Goal: Task Accomplishment & Management: Manage account settings

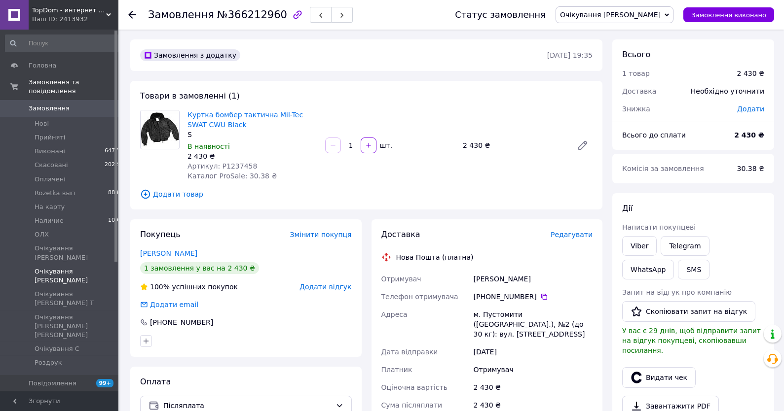
click at [61, 267] on span "Очікування [PERSON_NAME]" at bounding box center [77, 276] width 84 height 18
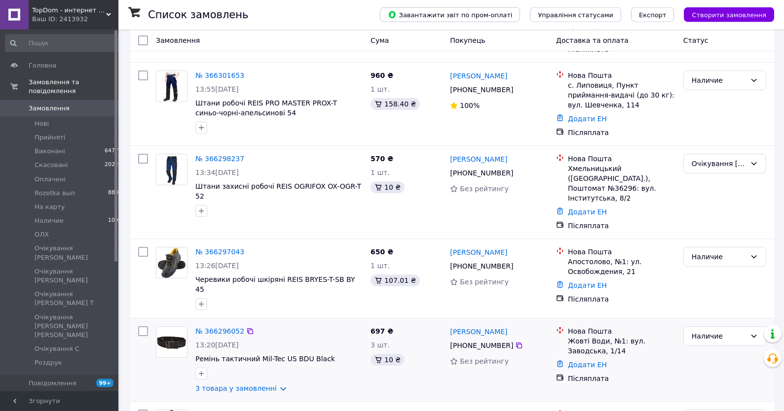
scroll to position [211, 0]
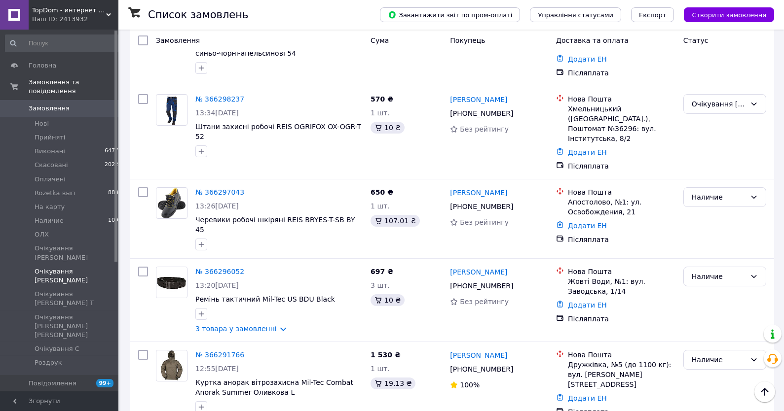
click at [57, 269] on li "Очікування Аня 7" at bounding box center [64, 276] width 128 height 23
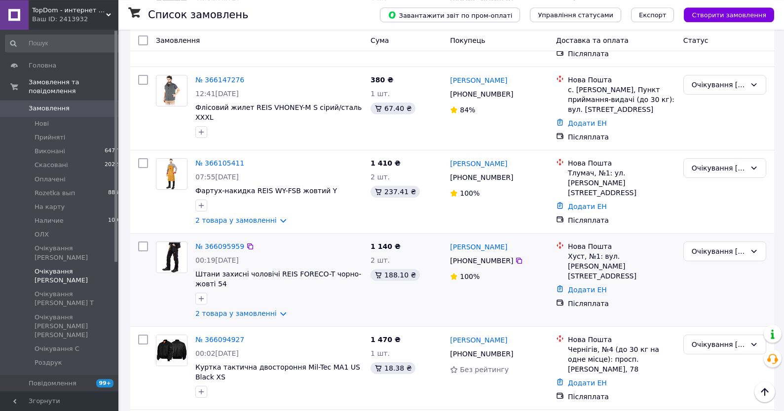
scroll to position [370, 0]
click at [245, 309] on link "2 товара у замовленні" at bounding box center [235, 313] width 81 height 8
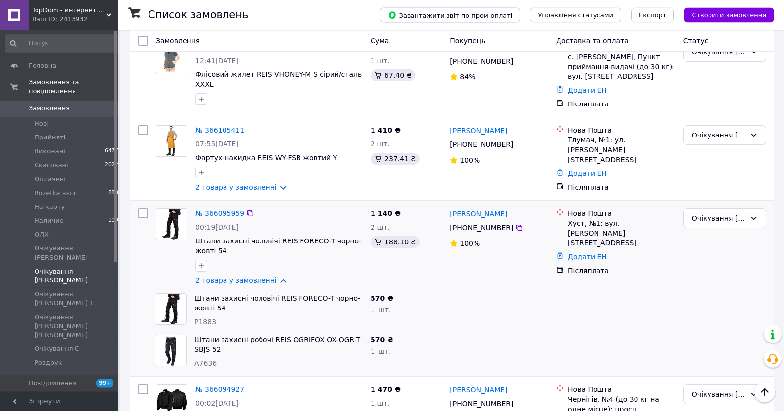
scroll to position [423, 0]
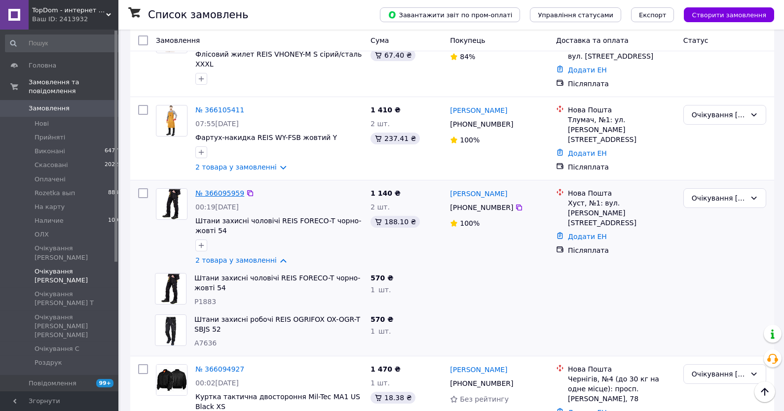
click at [225, 189] on link "№ 366095959" at bounding box center [219, 193] width 49 height 8
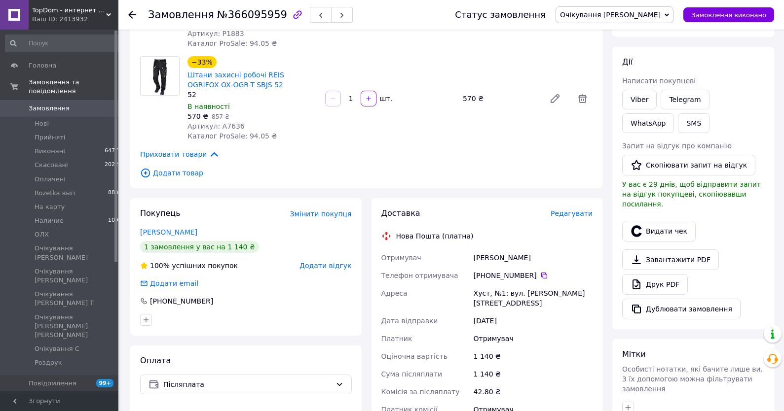
scroll to position [145, 0]
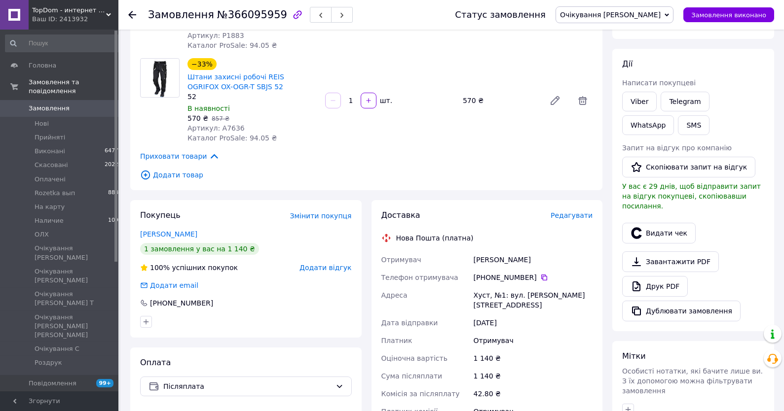
drag, startPoint x: 541, startPoint y: 277, endPoint x: 485, endPoint y: 326, distance: 74.5
click at [540, 277] on icon at bounding box center [544, 278] width 8 height 8
click at [55, 138] on span "Прийняті" at bounding box center [50, 137] width 31 height 9
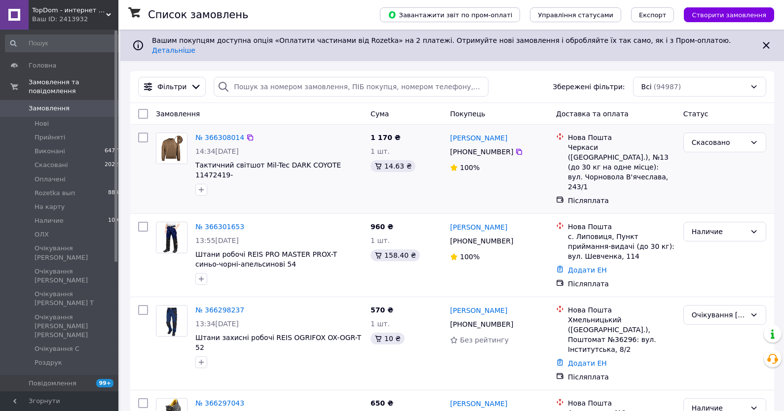
click at [50, 141] on span "Прийняті" at bounding box center [50, 137] width 31 height 9
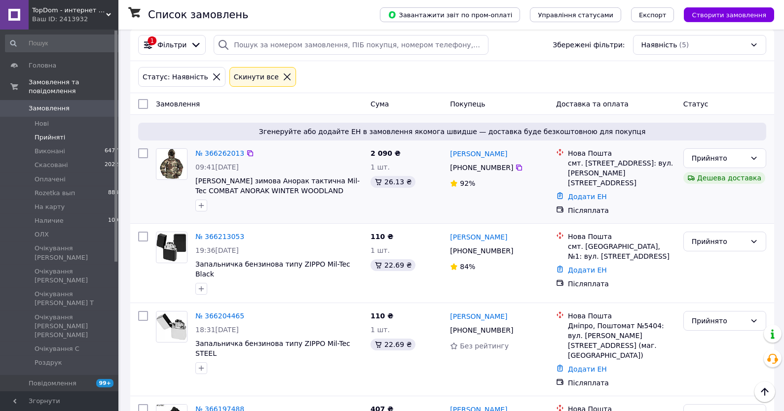
scroll to position [38, 0]
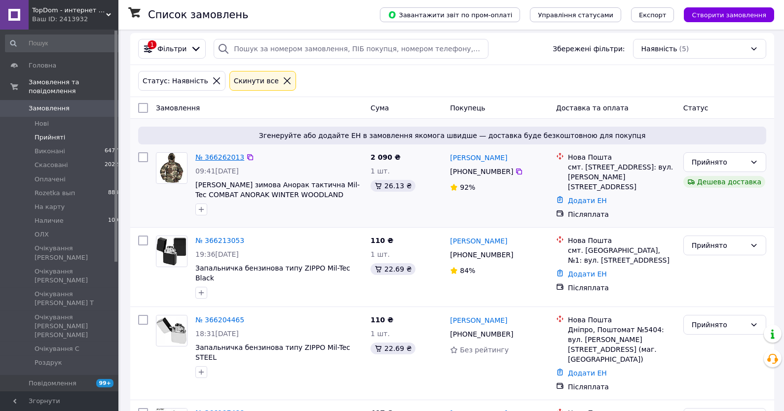
click at [223, 153] on link "№ 366262013" at bounding box center [219, 157] width 49 height 8
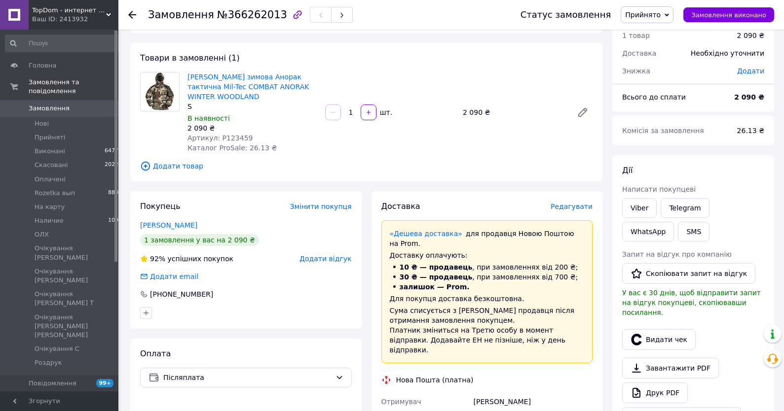
click at [231, 137] on span "Артикул: P123459" at bounding box center [219, 138] width 65 height 8
copy span "P123459"
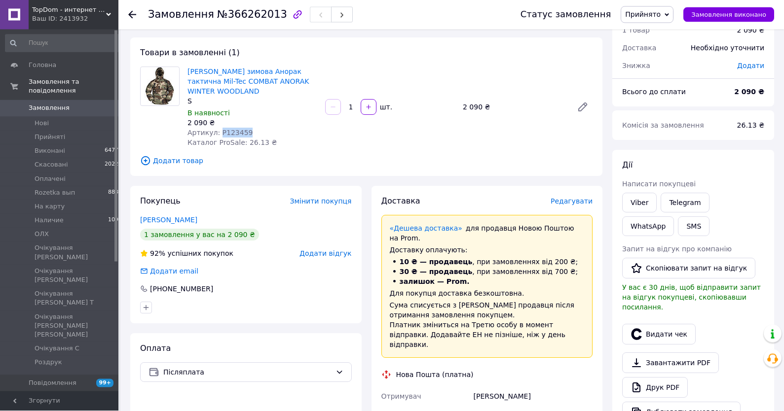
scroll to position [91, 0]
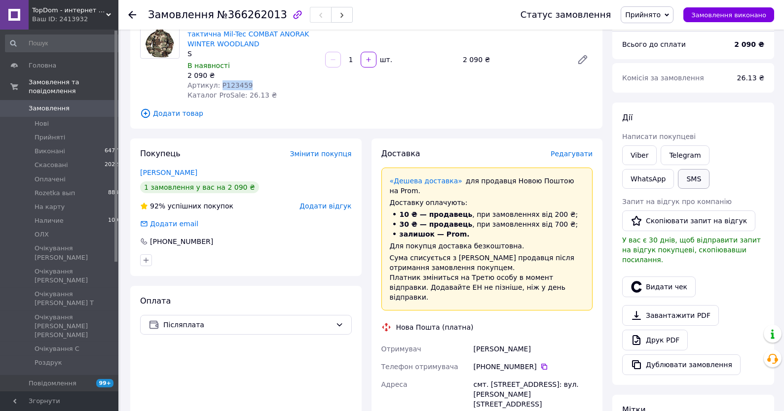
click at [678, 180] on button "SMS" at bounding box center [694, 179] width 32 height 20
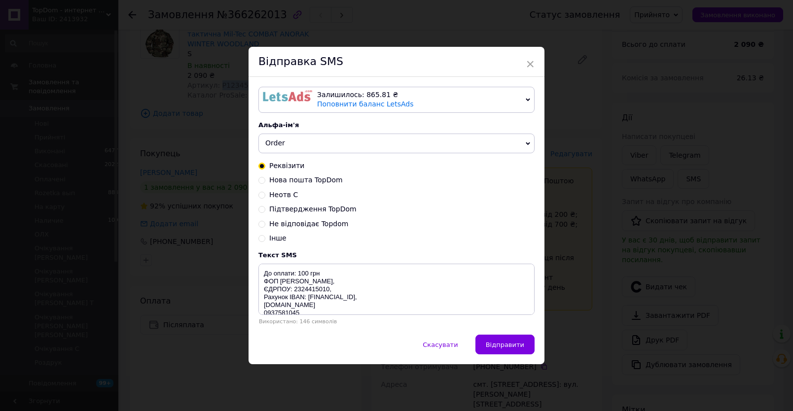
click at [285, 225] on span "Не відповідає Topdom" at bounding box center [308, 224] width 79 height 8
click at [265, 225] on input "Не відповідає Topdom" at bounding box center [262, 223] width 7 height 7
radio input "true"
radio input "false"
type textarea "topdom.com.ua Не можемо з вами зв'язатись для підтвердження замовлення. Просимо…"
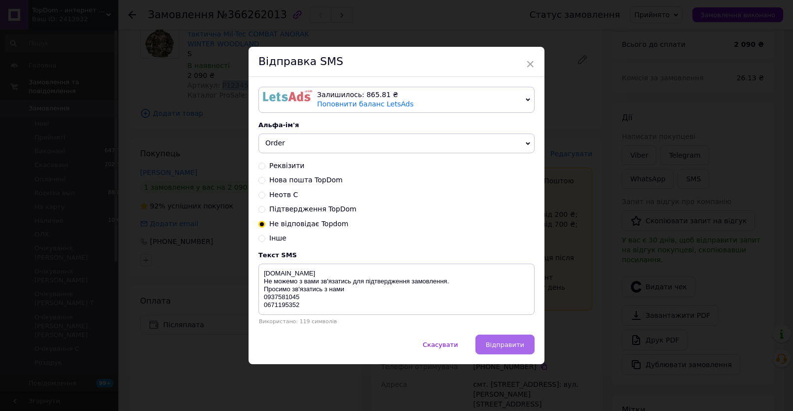
click at [500, 349] on span "Відправити" at bounding box center [505, 344] width 38 height 7
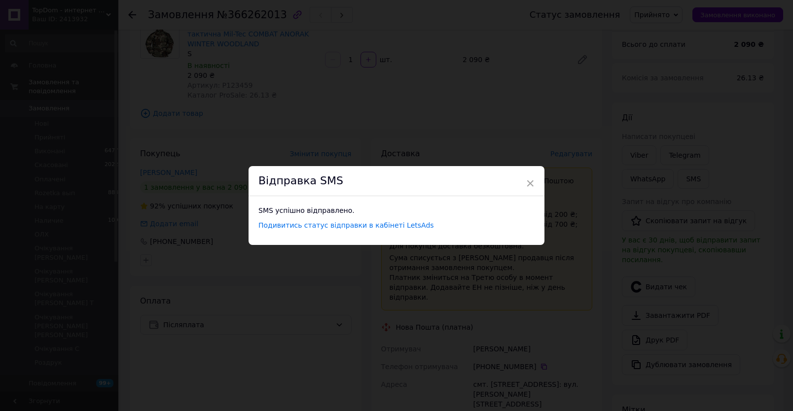
click at [557, 299] on div "× Відправка SMS SMS успішно відправлено. Подивитись статус відправки в кабінеті…" at bounding box center [396, 205] width 793 height 411
click at [521, 183] on span "×" at bounding box center [525, 183] width 9 height 17
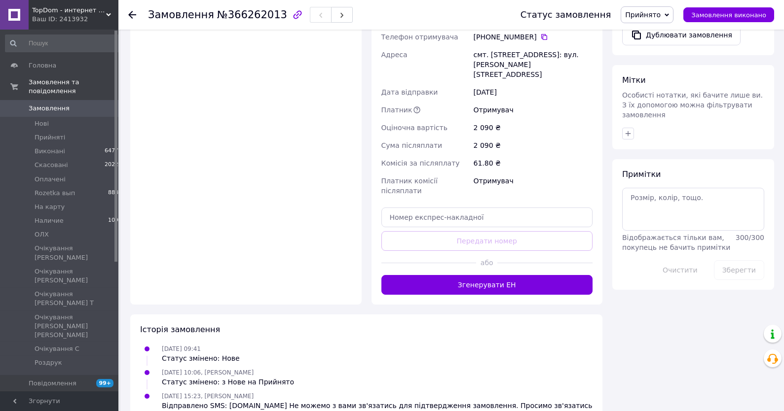
scroll to position [315, 0]
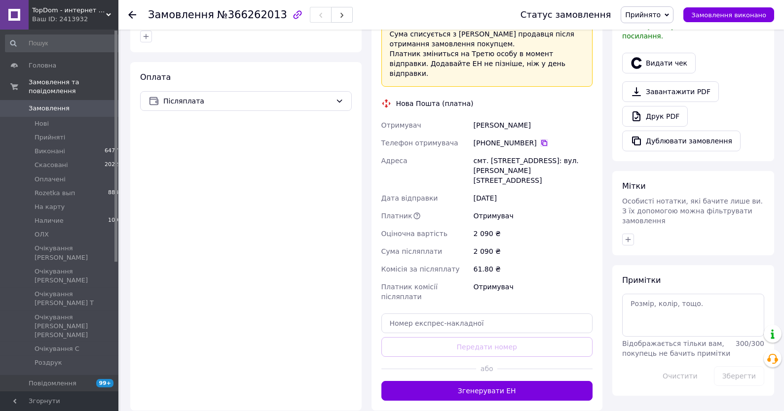
click at [541, 140] on icon at bounding box center [544, 143] width 6 height 6
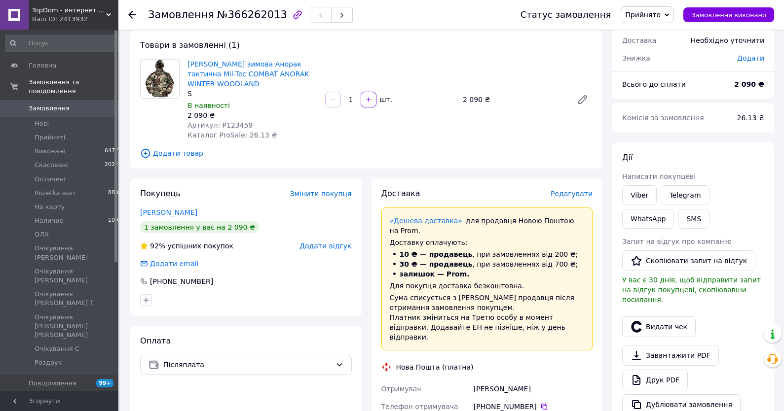
scroll to position [50, 0]
click at [678, 169] on div "[PERSON_NAME] покупцеві Viber Telegram WhatsApp SMS Запит на відгук про компані…" at bounding box center [693, 284] width 142 height 263
click at [643, 194] on link "Viber" at bounding box center [639, 196] width 35 height 20
click at [729, 137] on div "Всього 1 товар 2 090 ₴ Доставка Необхідно уточнити Знижка Додати Всього до спла…" at bounding box center [693, 324] width 162 height 671
click at [645, 5] on div "Статус замовлення Прийнято Виконано Скасовано Оплачено Rozetka вып На карту Нал…" at bounding box center [637, 15] width 273 height 30
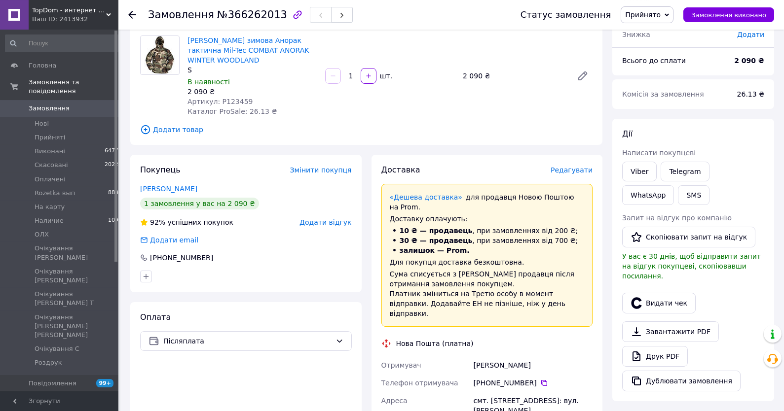
scroll to position [103, 0]
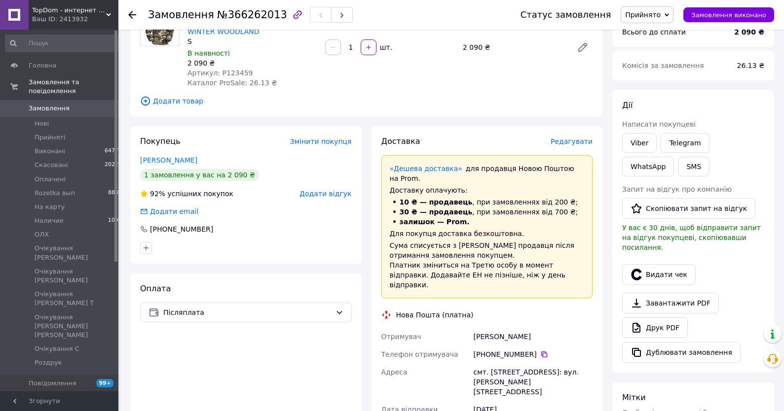
click at [656, 13] on span "Прийнято" at bounding box center [643, 15] width 36 height 8
click at [666, 47] on li "Очікування [PERSON_NAME]" at bounding box center [700, 53] width 159 height 15
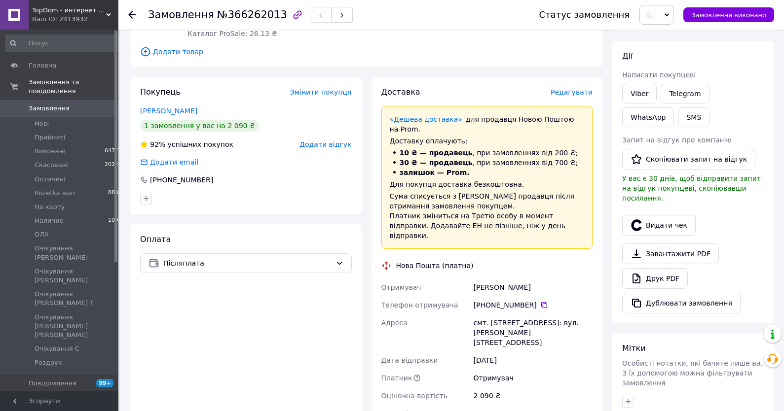
scroll to position [315, 0]
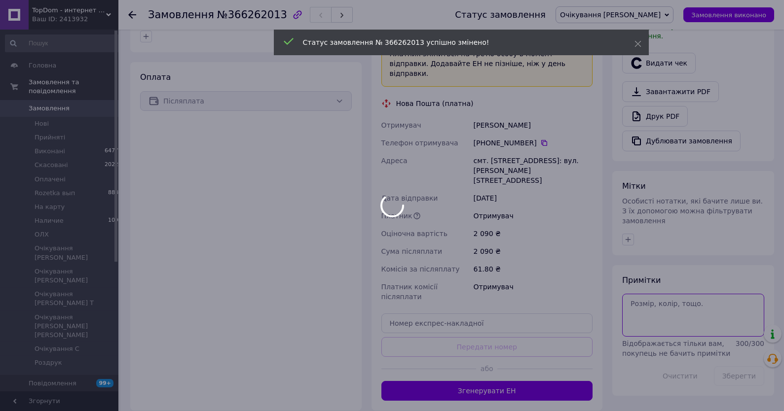
click at [657, 316] on textarea at bounding box center [693, 315] width 142 height 42
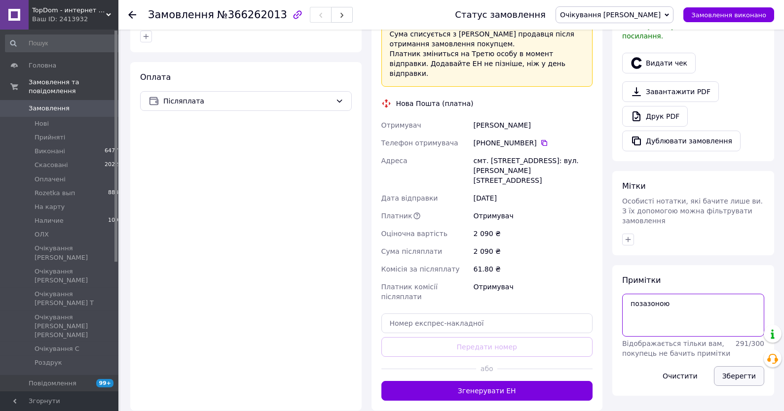
type textarea "позазоною"
click at [747, 367] on button "Зберегти" at bounding box center [739, 377] width 50 height 20
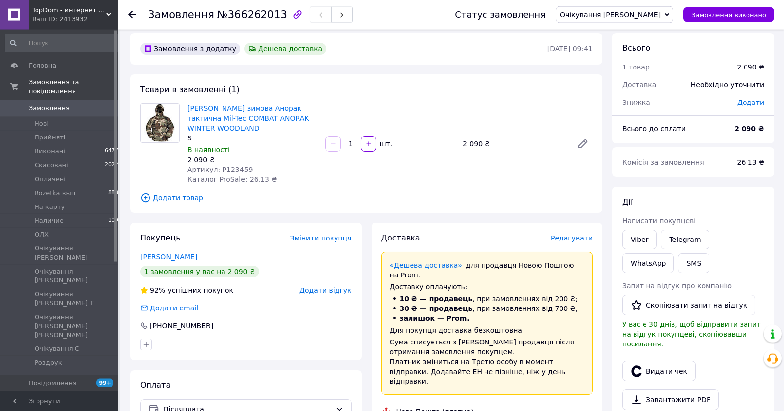
scroll to position [0, 0]
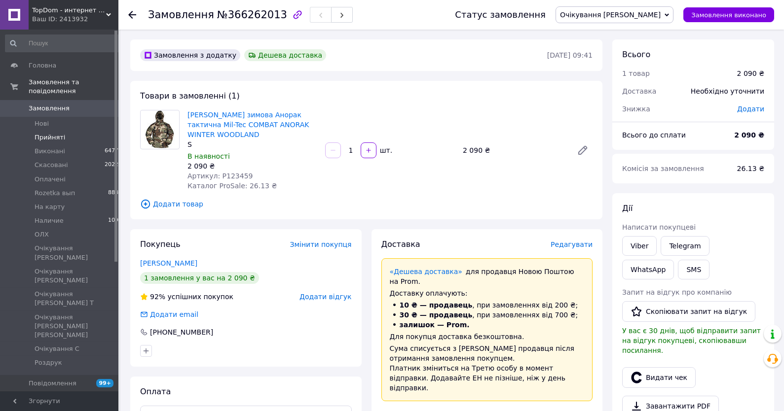
click at [40, 138] on span "Прийняті" at bounding box center [50, 137] width 31 height 9
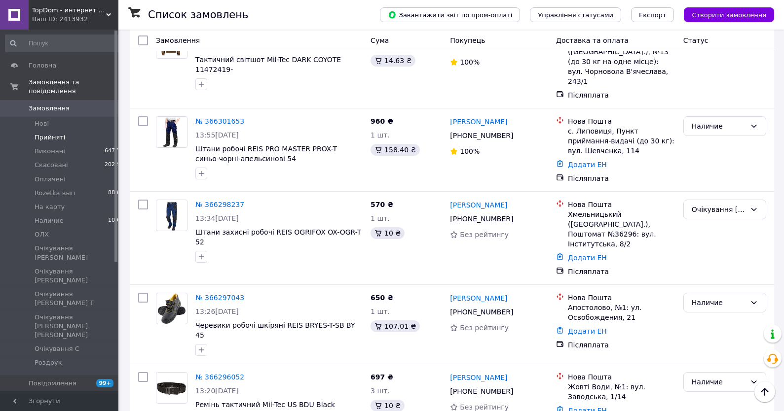
click at [46, 141] on span "Прийняті" at bounding box center [50, 137] width 31 height 9
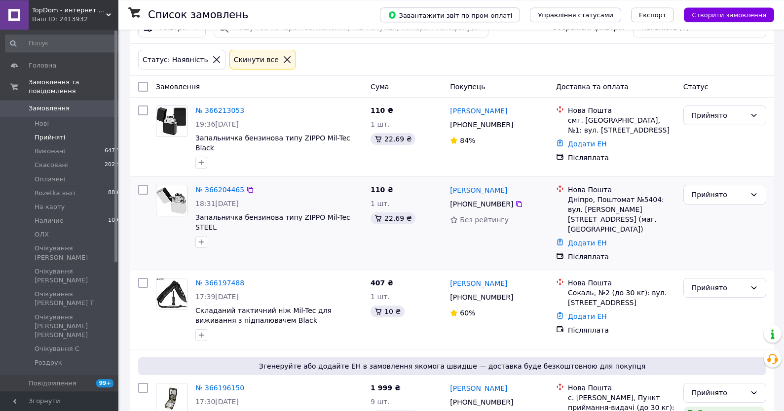
scroll to position [91, 0]
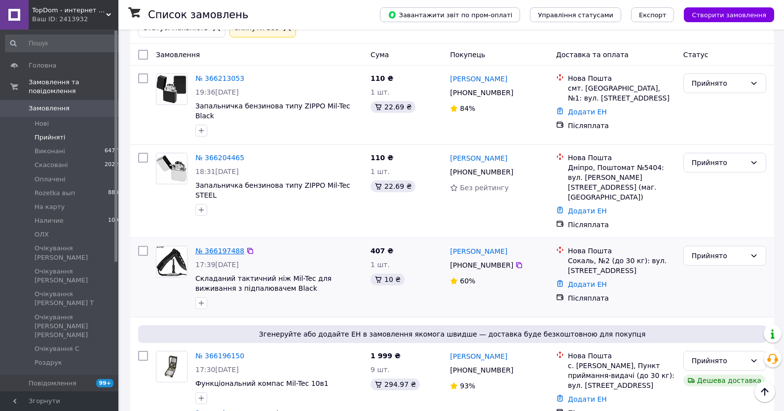
click at [221, 247] on link "№ 366197488" at bounding box center [219, 251] width 49 height 8
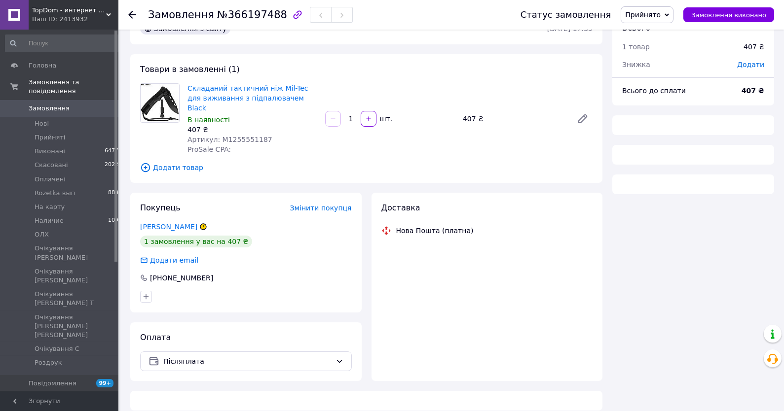
scroll to position [17, 0]
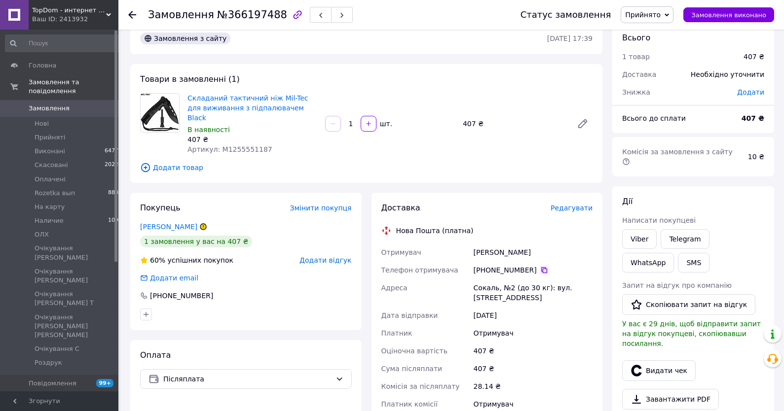
click at [542, 266] on icon at bounding box center [544, 270] width 8 height 8
click at [71, 138] on li "Прийняті 4" at bounding box center [64, 138] width 128 height 14
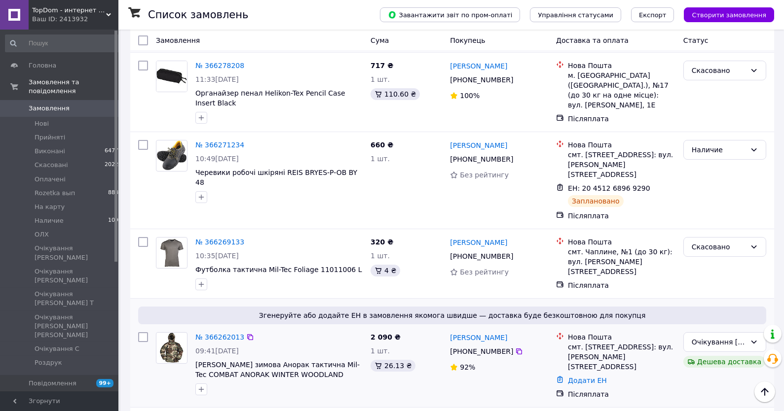
scroll to position [370, 0]
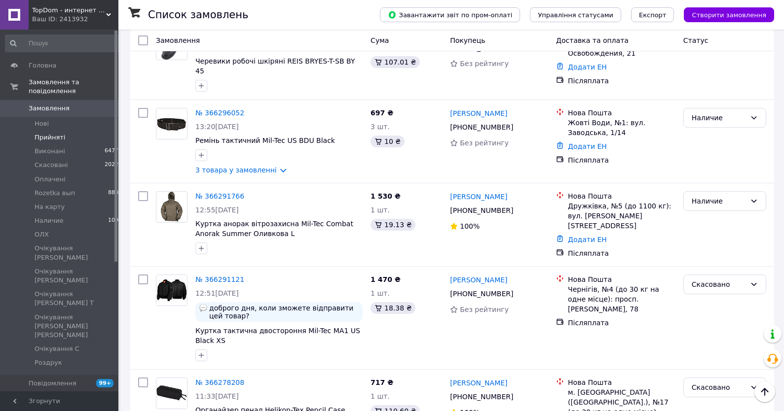
click at [49, 140] on span "Прийняті" at bounding box center [50, 137] width 31 height 9
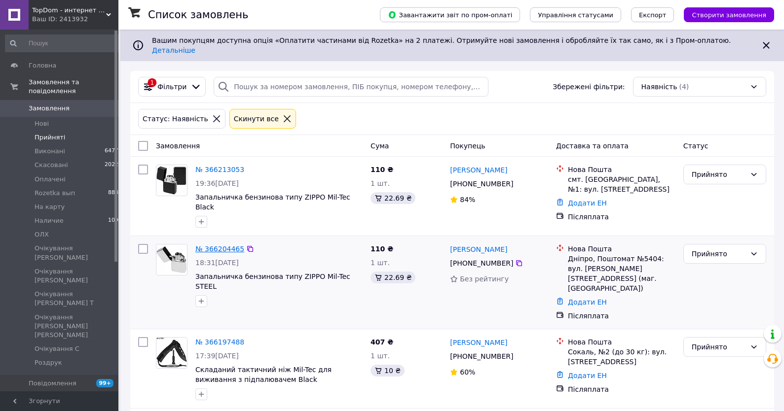
click at [227, 245] on link "№ 366204465" at bounding box center [219, 249] width 49 height 8
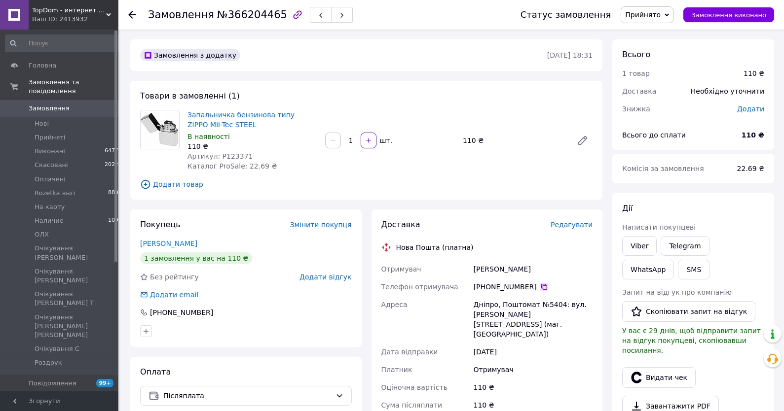
click at [541, 288] on icon at bounding box center [544, 287] width 8 height 8
click at [769, 198] on div "[PERSON_NAME] покупцеві Viber Telegram WhatsApp SMS Запит на відгук про компані…" at bounding box center [693, 334] width 162 height 283
click at [692, 58] on div "Всього" at bounding box center [693, 54] width 142 height 11
click at [655, 15] on span "Прийнято" at bounding box center [643, 15] width 36 height 8
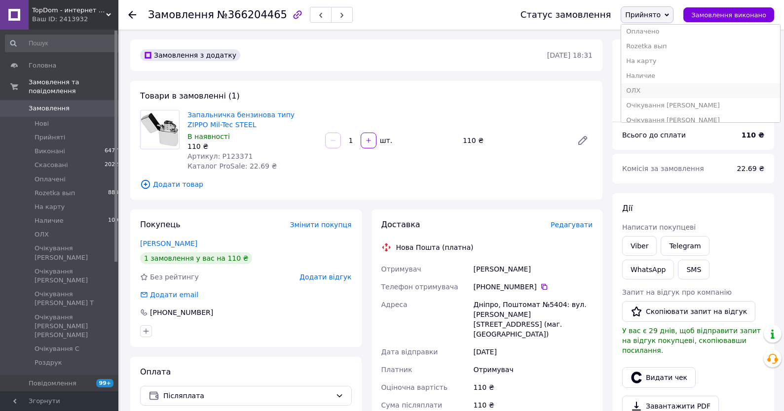
scroll to position [53, 0]
click at [650, 39] on li "На карту" at bounding box center [700, 41] width 159 height 15
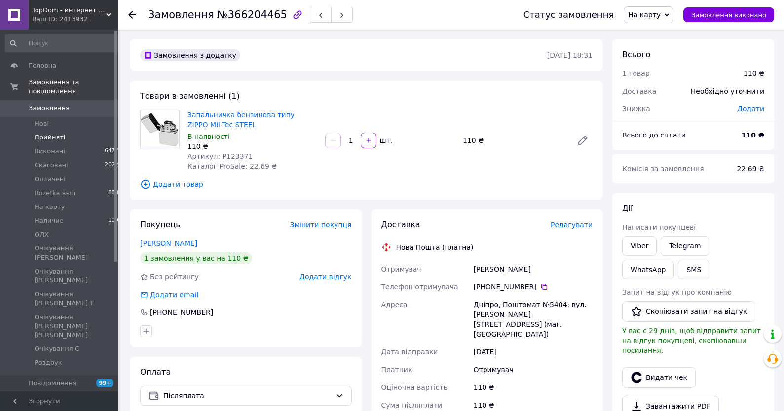
click at [43, 140] on span "Прийняті" at bounding box center [50, 137] width 31 height 9
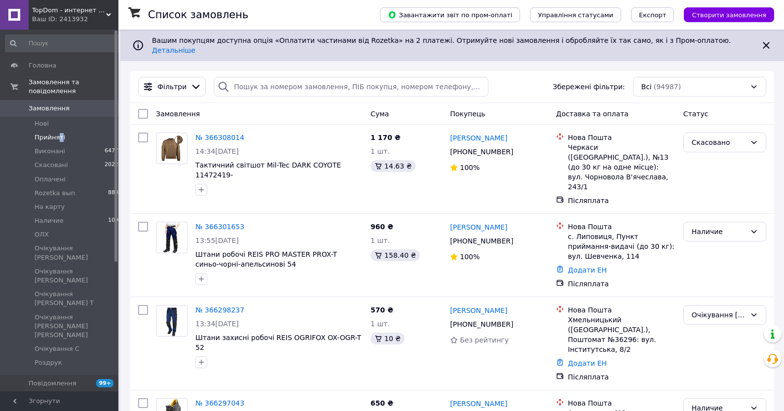
click at [60, 139] on span "Прийняті" at bounding box center [50, 137] width 31 height 9
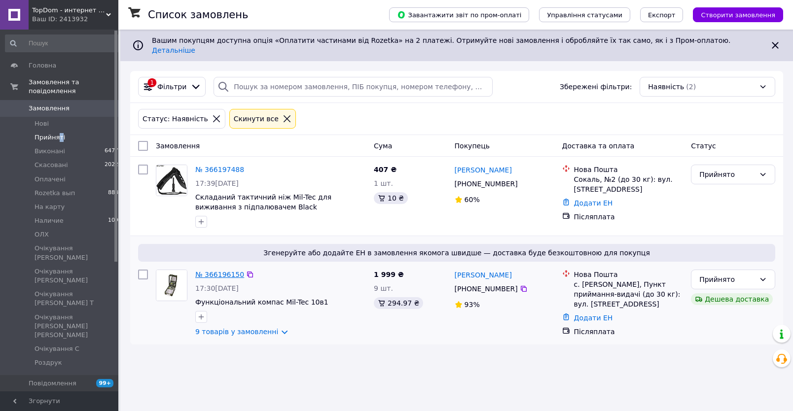
click at [215, 271] on link "№ 366196150" at bounding box center [219, 275] width 49 height 8
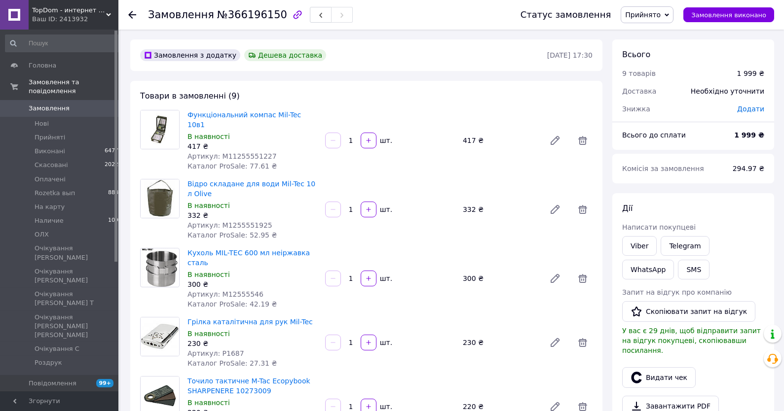
click at [242, 211] on div "332 ₴" at bounding box center [252, 216] width 130 height 10
click at [242, 222] on span "Артикул: M1255551925" at bounding box center [229, 226] width 85 height 8
click at [236, 221] on div "Відро складане для води Mil-Tec 10 л Olive В наявності 332 ₴ Артикул: M12555519…" at bounding box center [253, 209] width 138 height 65
click at [237, 222] on span "Артикул: M1255551925" at bounding box center [229, 226] width 85 height 8
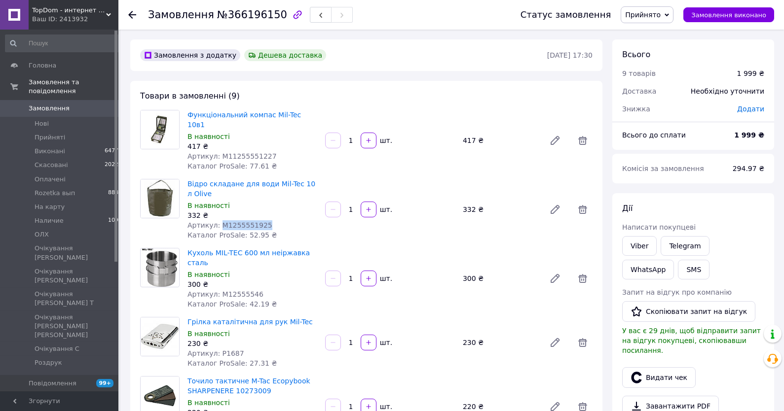
click at [237, 222] on span "Артикул: M1255551925" at bounding box center [229, 226] width 85 height 8
copy span "M1255551925"
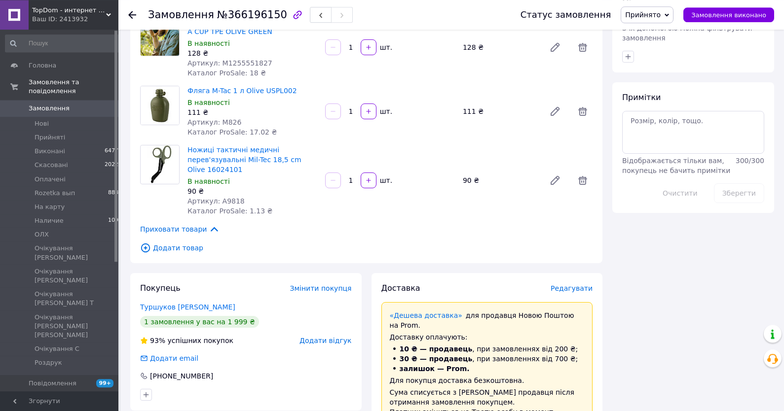
scroll to position [608, 0]
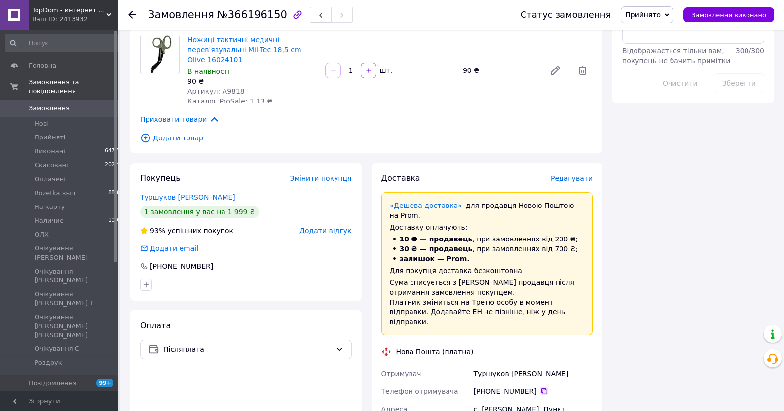
click at [542, 388] on icon at bounding box center [544, 392] width 8 height 8
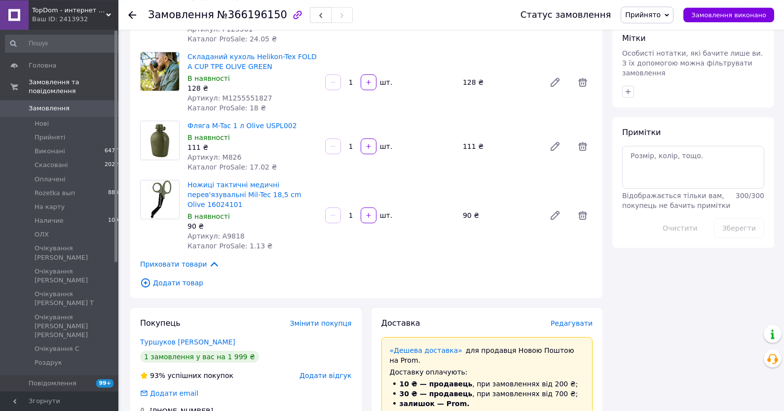
scroll to position [476, 0]
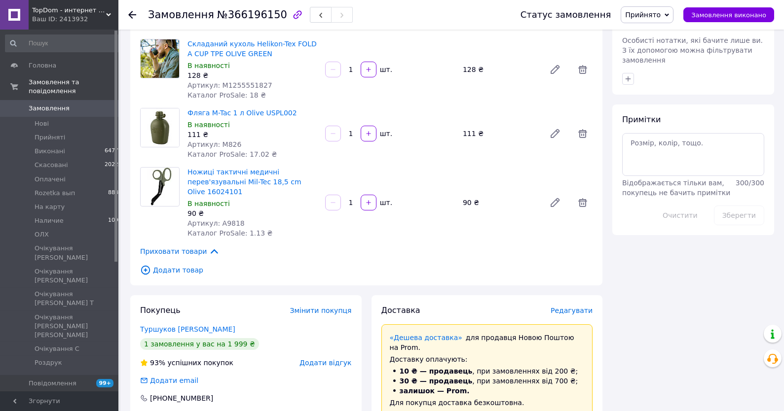
click at [649, 9] on span "Прийнято" at bounding box center [647, 14] width 53 height 17
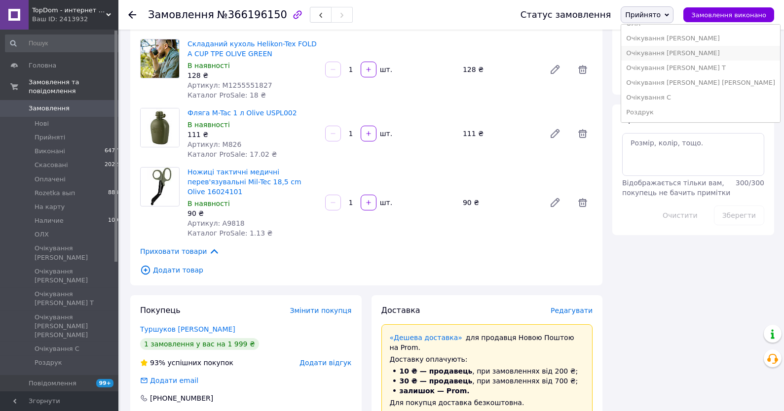
click at [667, 48] on li "Очікування [PERSON_NAME]" at bounding box center [700, 53] width 159 height 15
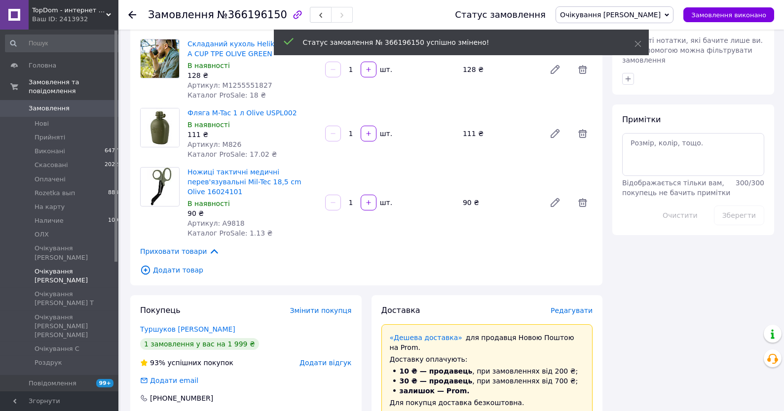
click at [68, 268] on li "Очікування [PERSON_NAME] 9" at bounding box center [64, 276] width 128 height 23
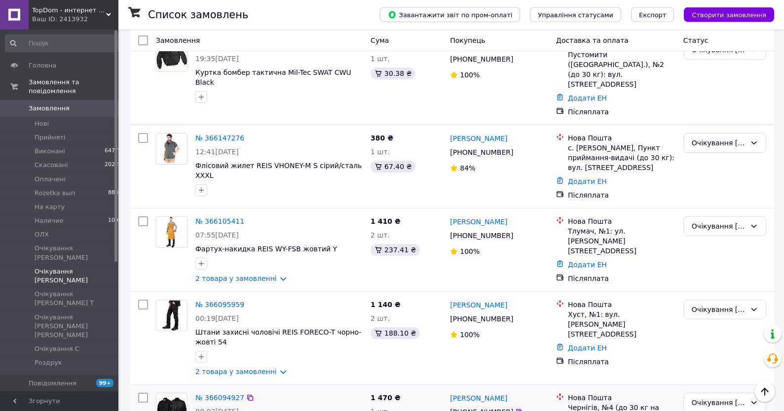
scroll to position [520, 0]
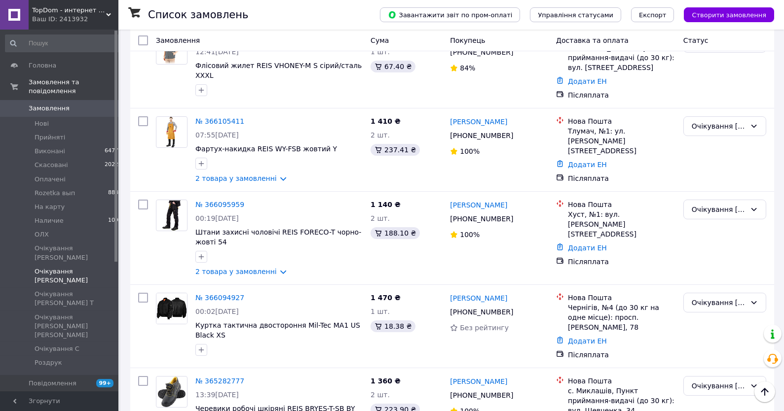
click at [62, 267] on span "Очікування [PERSON_NAME]" at bounding box center [77, 276] width 84 height 18
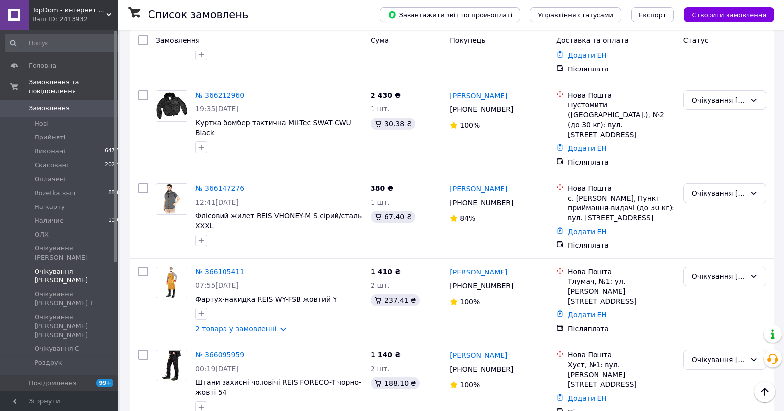
scroll to position [520, 0]
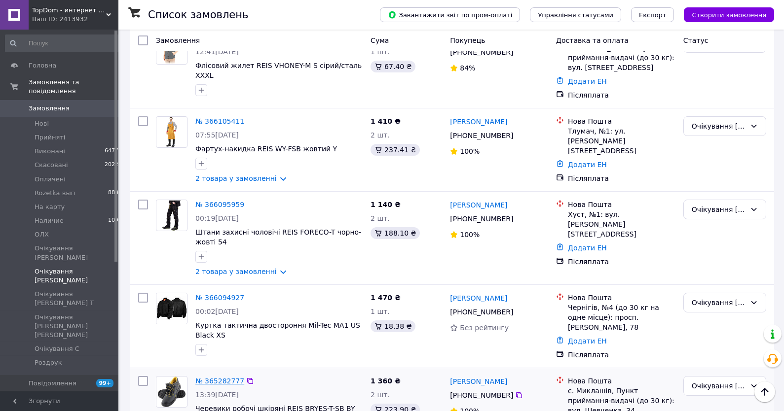
click at [218, 377] on link "№ 365282777" at bounding box center [219, 381] width 49 height 8
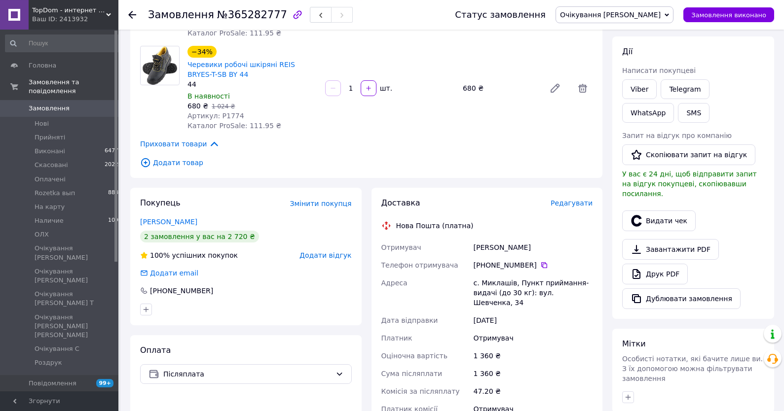
scroll to position [158, 0]
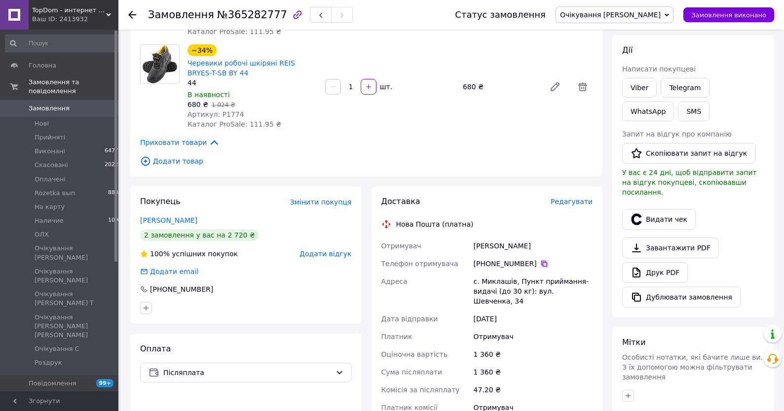
click at [540, 264] on icon at bounding box center [544, 264] width 8 height 8
click at [747, 226] on div "[PERSON_NAME] покупцеві Viber Telegram WhatsApp SMS Запит на відгук про компані…" at bounding box center [693, 176] width 142 height 263
click at [647, 18] on span "Очікування [PERSON_NAME]" at bounding box center [610, 15] width 101 height 8
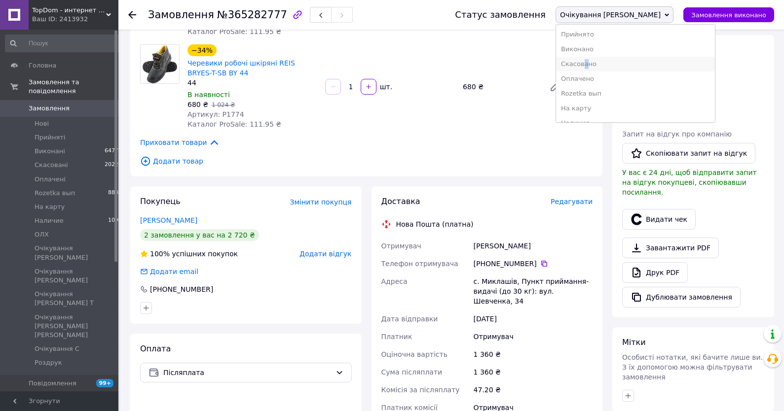
click at [641, 66] on li "Скасовано" at bounding box center [635, 64] width 159 height 15
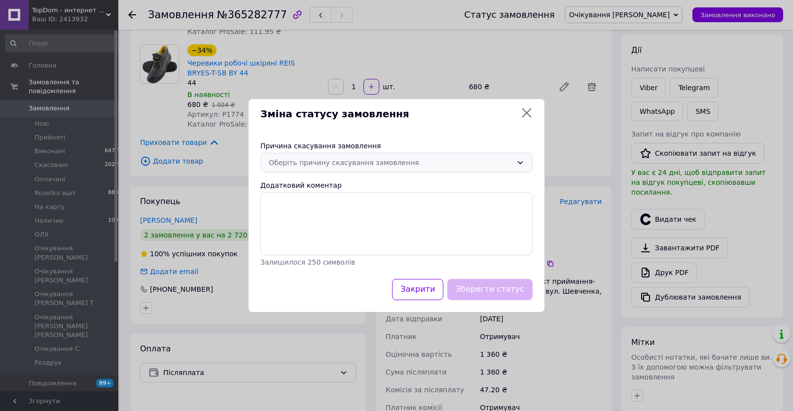
click at [294, 157] on div "Оберіть причину скасування замовлення" at bounding box center [391, 162] width 244 height 11
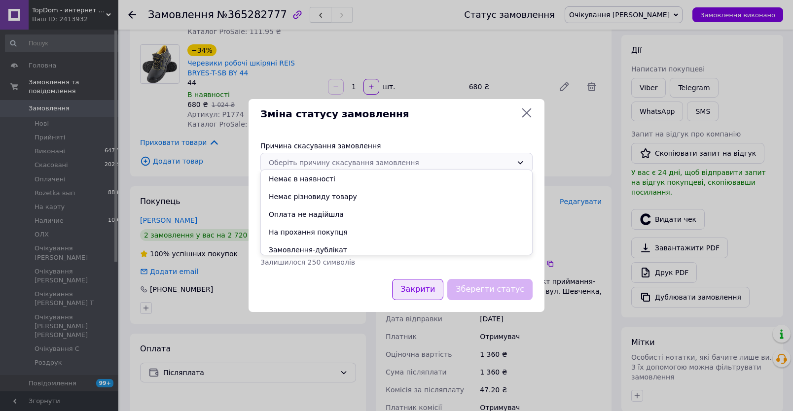
click at [287, 251] on li "Замовлення-дублікат" at bounding box center [396, 250] width 271 height 18
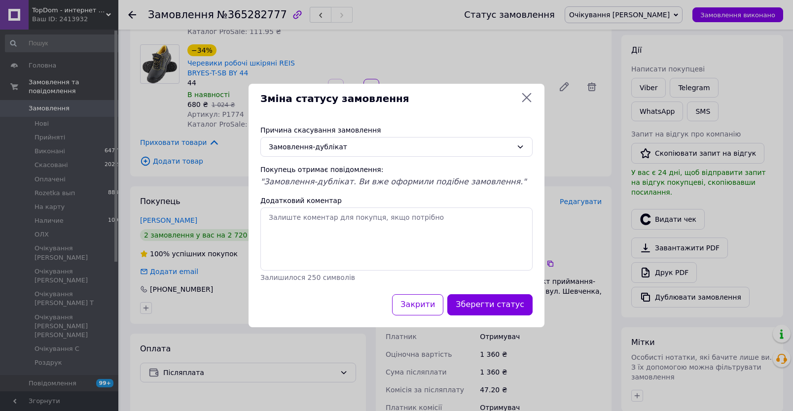
drag, startPoint x: 488, startPoint y: 309, endPoint x: 457, endPoint y: 335, distance: 40.6
click at [487, 313] on button "Зберегти статус" at bounding box center [489, 305] width 85 height 21
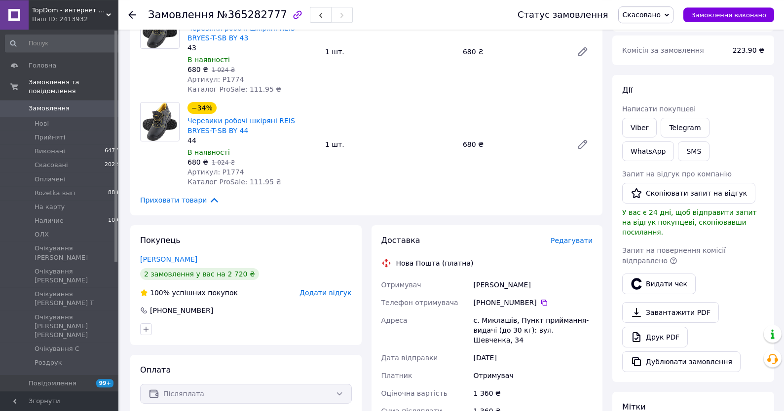
scroll to position [0, 0]
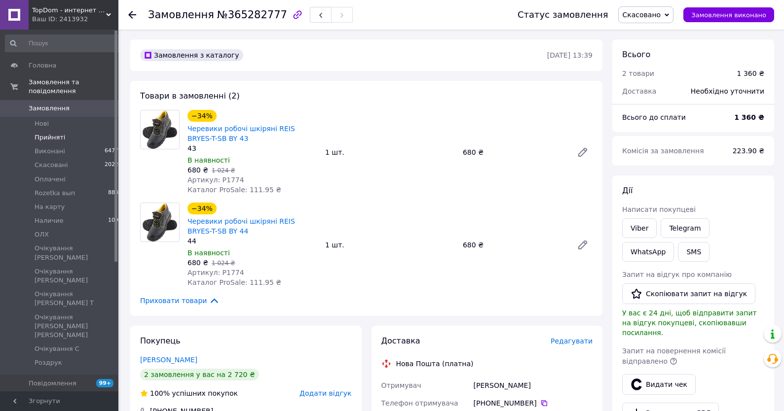
click at [46, 141] on span "Прийняті" at bounding box center [50, 137] width 31 height 9
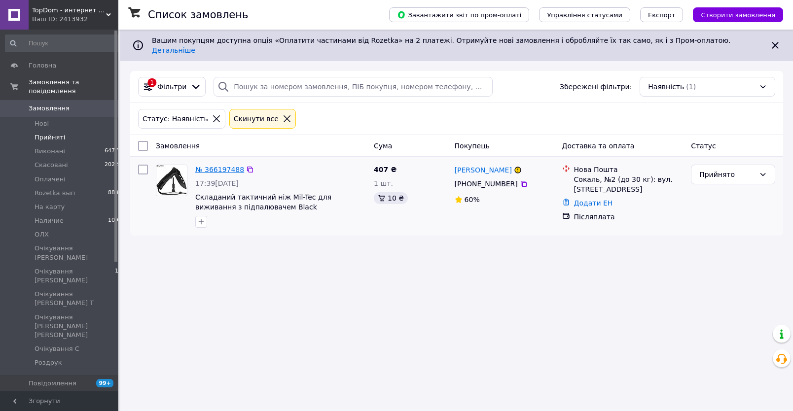
click at [224, 166] on link "№ 366197488" at bounding box center [219, 170] width 49 height 8
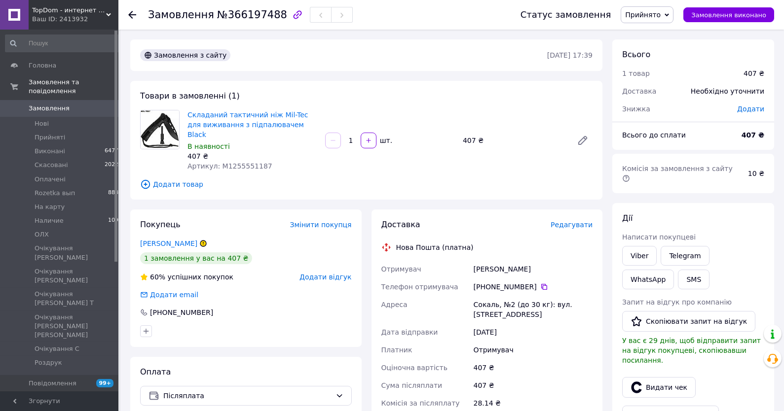
click at [657, 11] on span "Прийнято" at bounding box center [643, 15] width 36 height 8
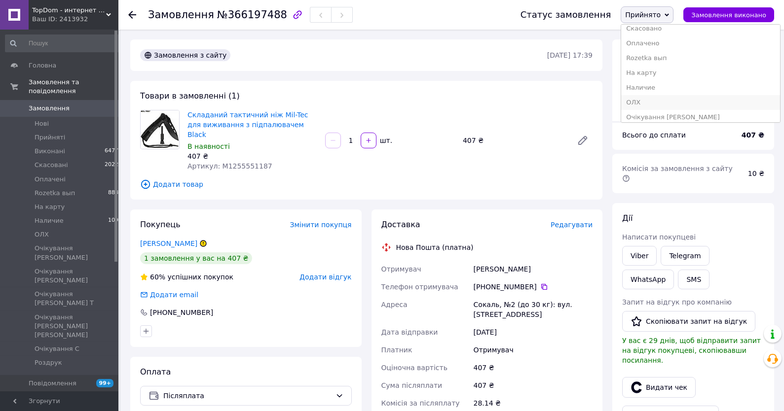
scroll to position [53, 0]
click at [662, 61] on li "Наличие" at bounding box center [700, 55] width 159 height 15
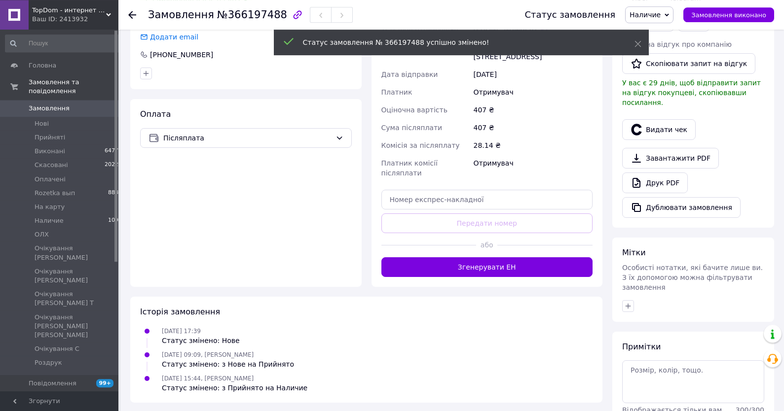
scroll to position [300, 0]
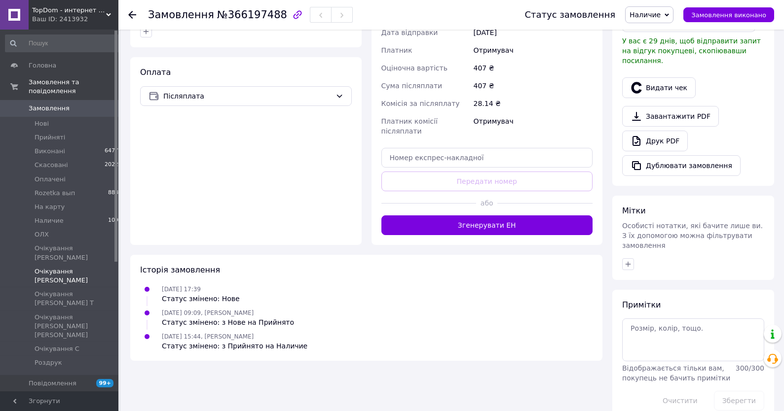
click at [51, 267] on span "Очікування [PERSON_NAME]" at bounding box center [77, 276] width 84 height 18
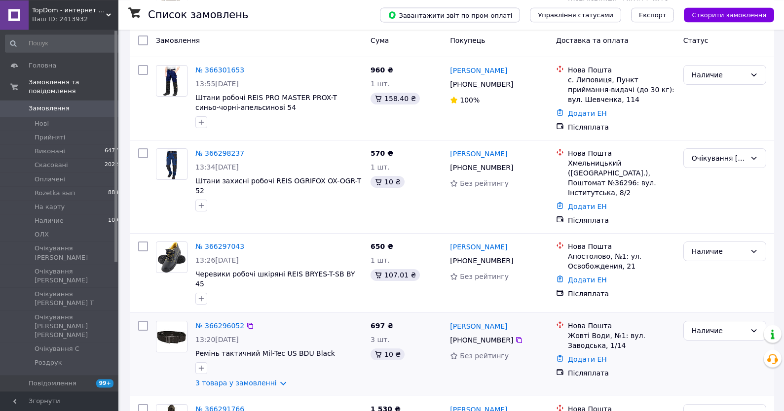
scroll to position [158, 0]
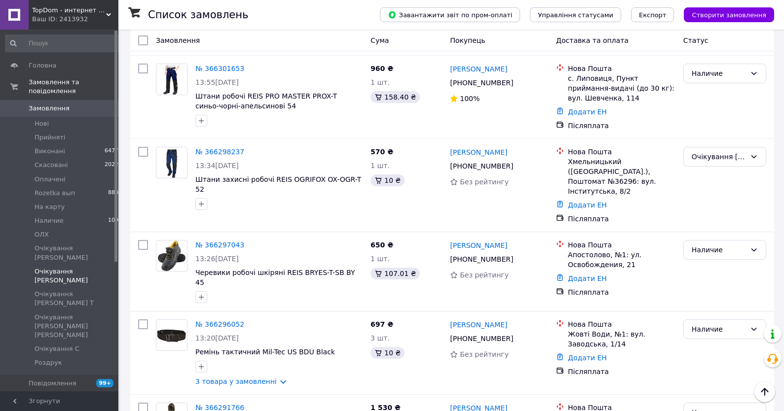
click at [72, 267] on span "Очікування [PERSON_NAME]" at bounding box center [77, 276] width 84 height 18
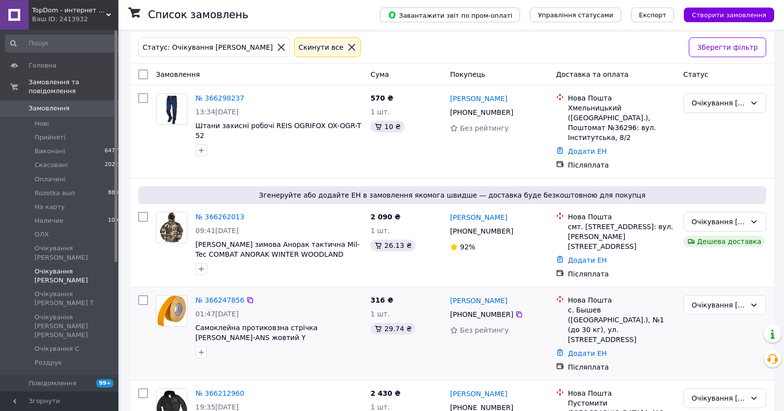
scroll to position [106, 0]
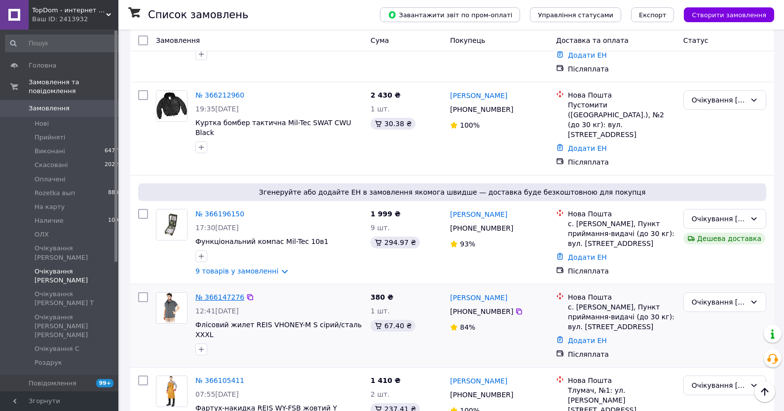
click at [219, 294] on link "№ 366147276" at bounding box center [219, 298] width 49 height 8
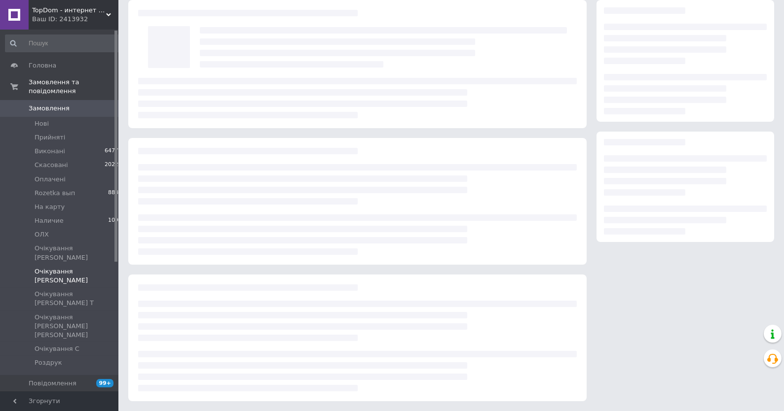
scroll to position [39, 0]
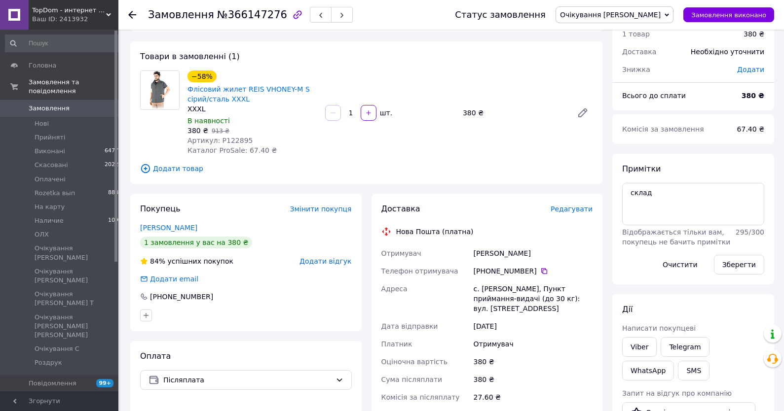
click at [227, 133] on div "380 ₴   913 ₴" at bounding box center [252, 131] width 130 height 10
click at [231, 142] on span "Артикул: P122895" at bounding box center [219, 141] width 65 height 8
copy span "P122895"
click at [53, 110] on span "Замовлення" at bounding box center [49, 108] width 41 height 9
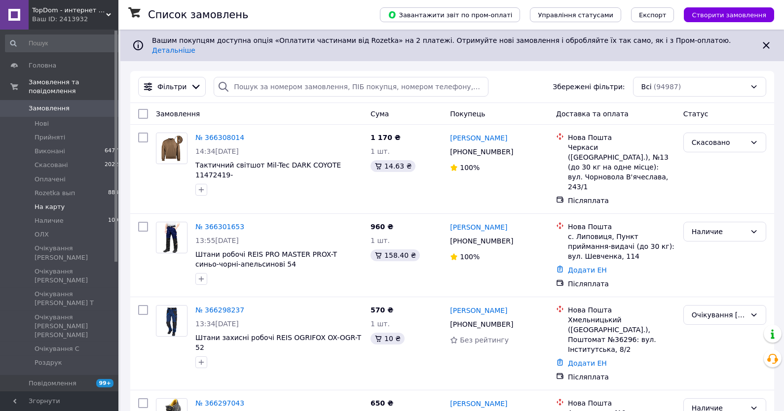
drag, startPoint x: 62, startPoint y: 134, endPoint x: 69, endPoint y: 200, distance: 66.5
click at [62, 134] on span "Прийняті" at bounding box center [50, 137] width 31 height 9
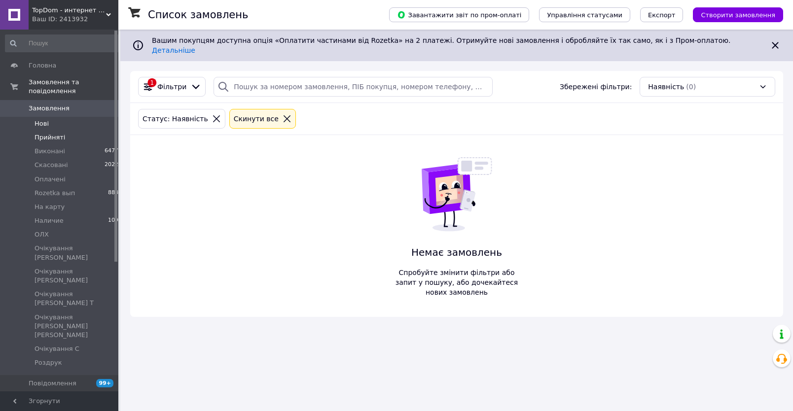
drag, startPoint x: 50, startPoint y: 119, endPoint x: 68, endPoint y: 86, distance: 37.3
click at [50, 119] on li "Нові 0" at bounding box center [64, 124] width 128 height 14
click at [52, 138] on span "Прийняті" at bounding box center [50, 137] width 31 height 9
click at [48, 124] on li "Нові 0" at bounding box center [64, 124] width 128 height 14
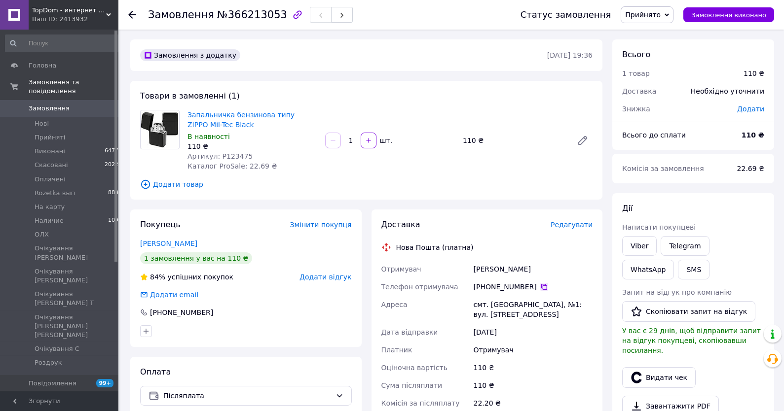
click at [540, 289] on icon at bounding box center [544, 287] width 8 height 8
click at [731, 195] on div "[PERSON_NAME] покупцеві Viber Telegram WhatsApp SMS Запит на відгук про компані…" at bounding box center [693, 334] width 162 height 283
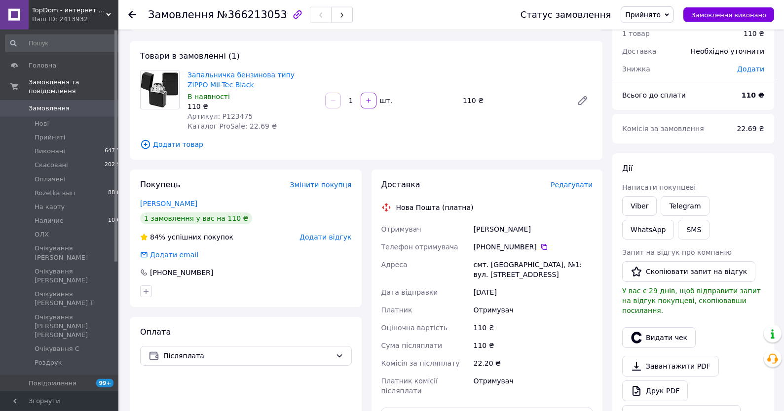
scroll to position [53, 0]
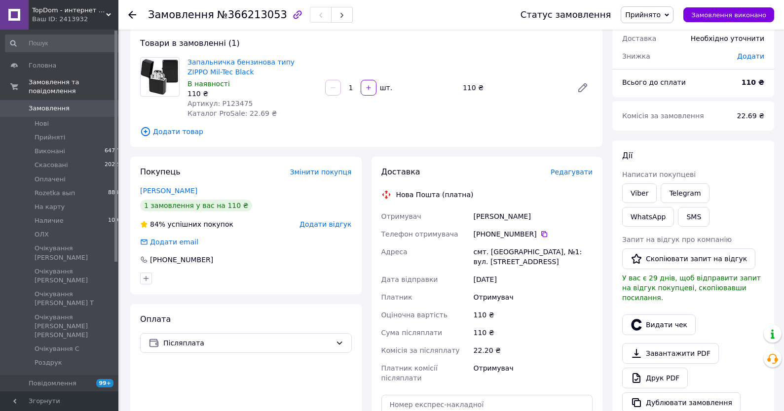
click at [714, 103] on div "Комісія за замовлення 22.69 ₴" at bounding box center [693, 116] width 162 height 30
click at [651, 18] on span "Прийнято" at bounding box center [643, 15] width 36 height 8
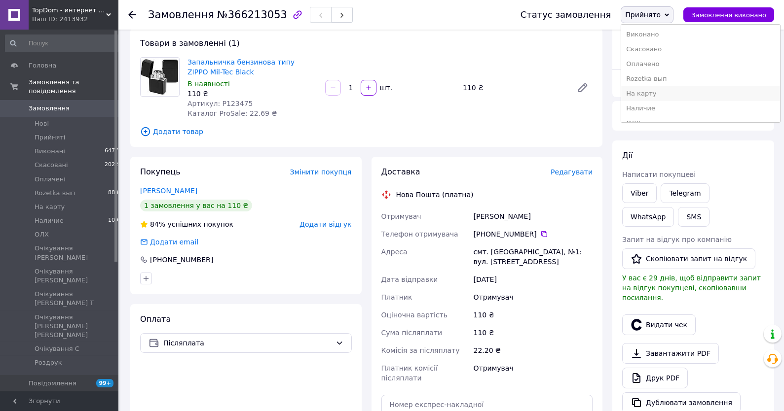
click at [658, 94] on li "На карту" at bounding box center [700, 93] width 159 height 15
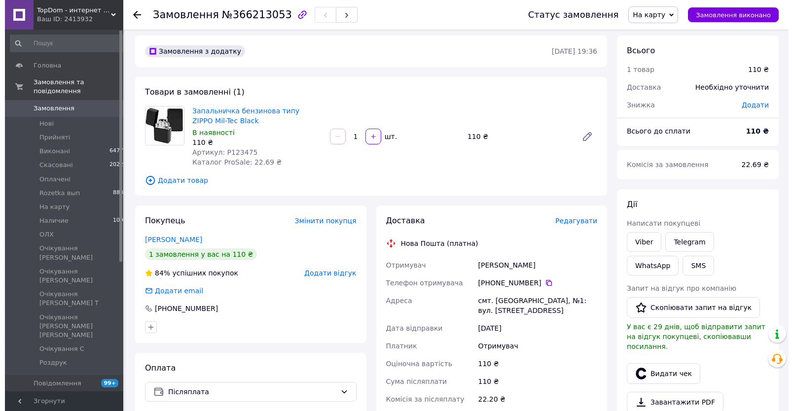
scroll to position [0, 0]
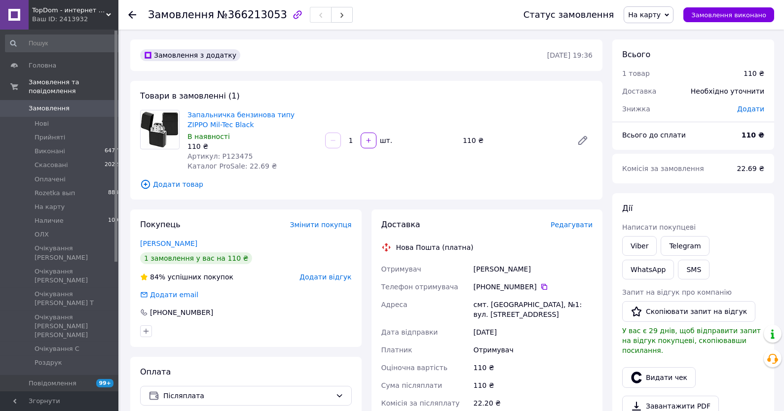
click at [64, 110] on span "Замовлення" at bounding box center [49, 108] width 41 height 9
